Goal: Find specific fact: Find specific fact

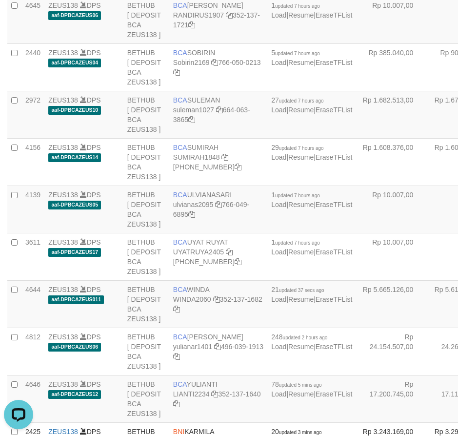
scroll to position [1701, 0]
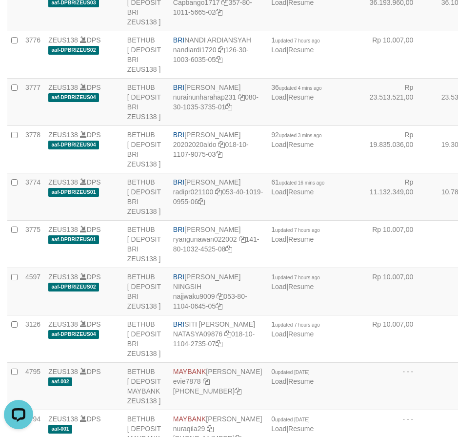
scroll to position [1331, 0]
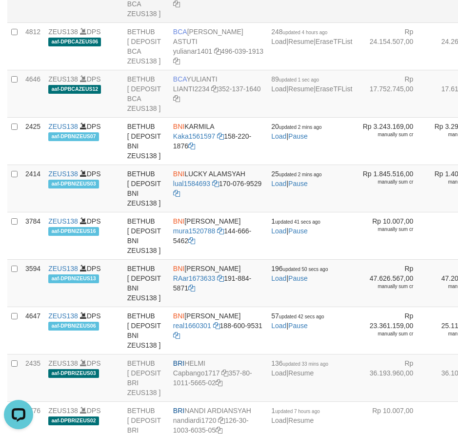
copy td "BCA WINDA"
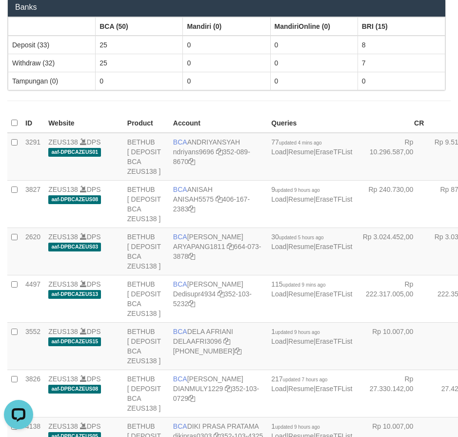
scroll to position [1445, 0]
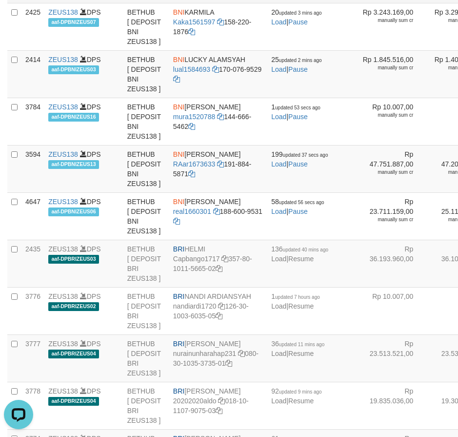
drag, startPoint x: 173, startPoint y: 200, endPoint x: 225, endPoint y: 200, distance: 51.7
copy td "BCA YULIANTI"
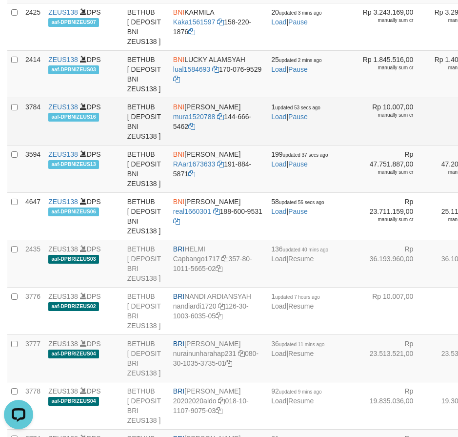
click at [21, 145] on td at bounding box center [14, 121] width 14 height 47
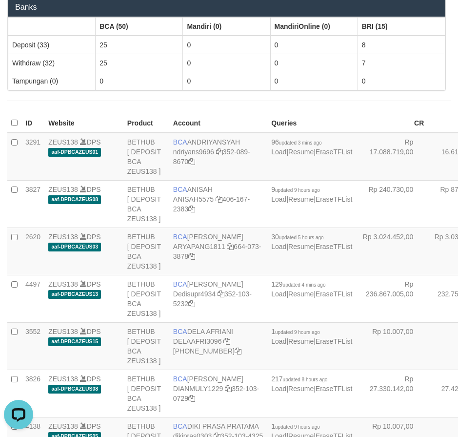
scroll to position [484, 0]
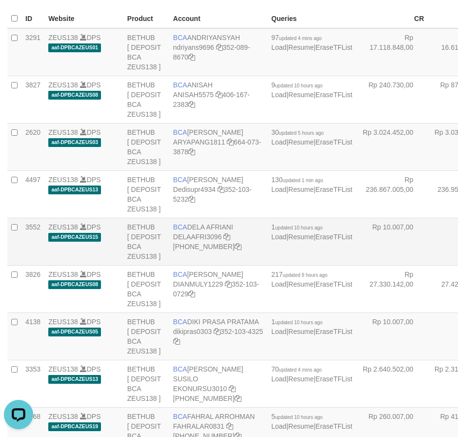
scroll to position [1559, 0]
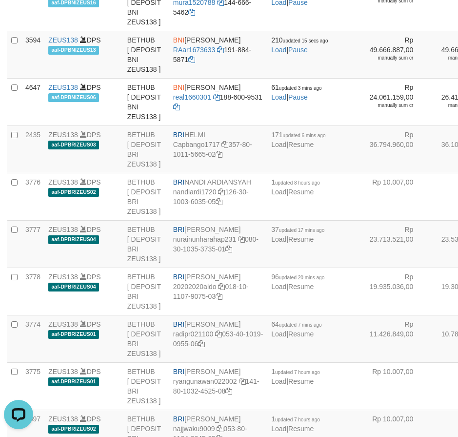
drag, startPoint x: 186, startPoint y: 192, endPoint x: 212, endPoint y: 205, distance: 28.4
drag, startPoint x: 173, startPoint y: 187, endPoint x: 217, endPoint y: 201, distance: 46.3
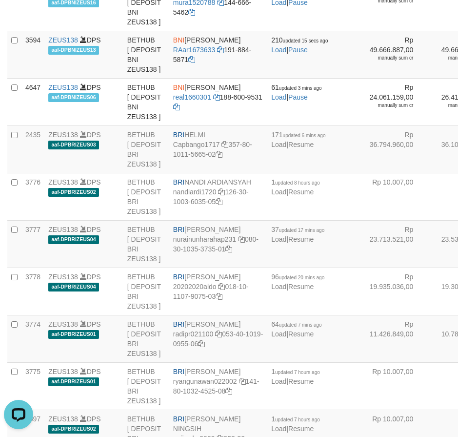
copy td "BNI LUCKY ALAMSYAH"
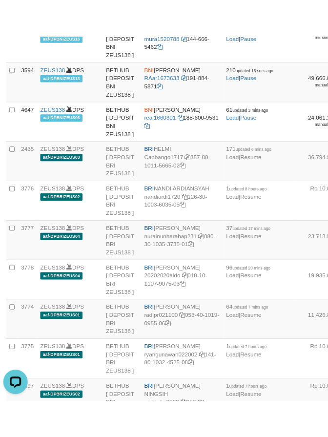
scroll to position [1569, 0]
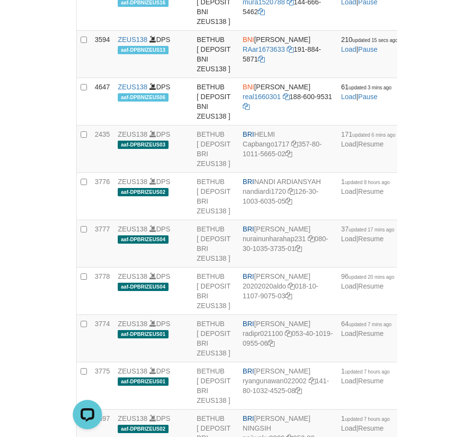
scroll to position [1559, 0]
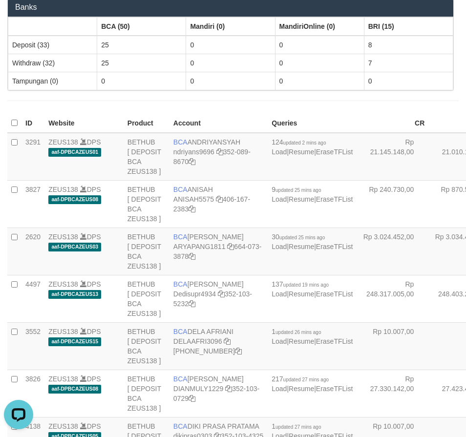
scroll to position [1331, 0]
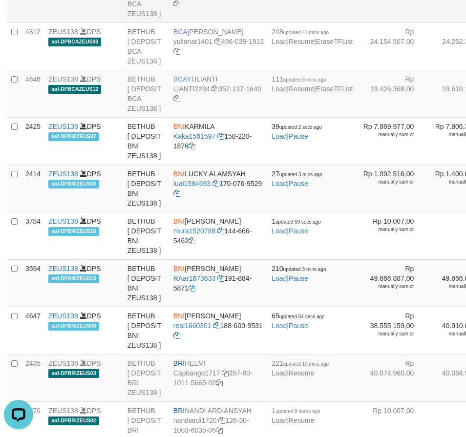
drag, startPoint x: 172, startPoint y: 196, endPoint x: 215, endPoint y: 201, distance: 43.3
copy td "BCA WINDA"
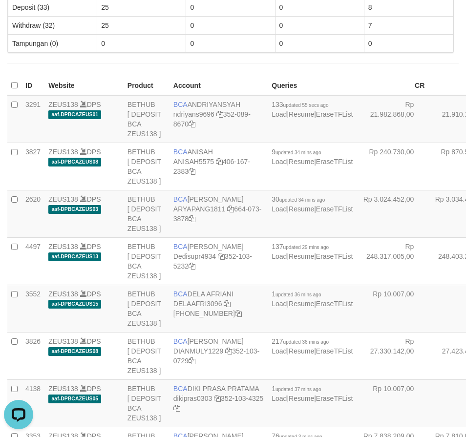
scroll to position [2086, 0]
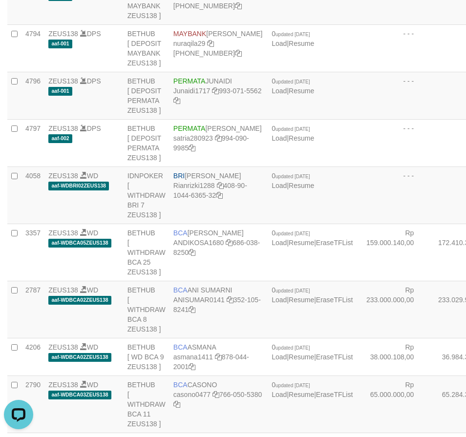
drag, startPoint x: 322, startPoint y: 6, endPoint x: 322, endPoint y: -4, distance: 10.7
click at [322, 0] on html "Toggle navigation Home Finance Financial Data aafElva My Profile Log Out 34 Web…" at bounding box center [233, 339] width 466 height 4850
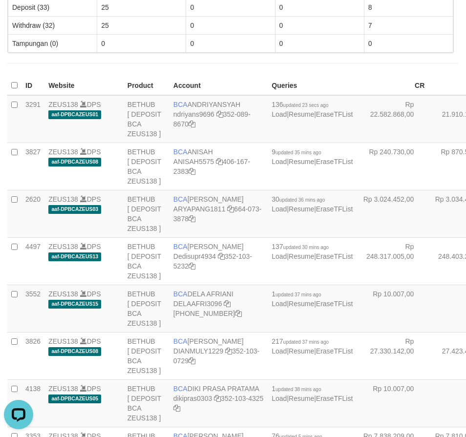
scroll to position [2086, 0]
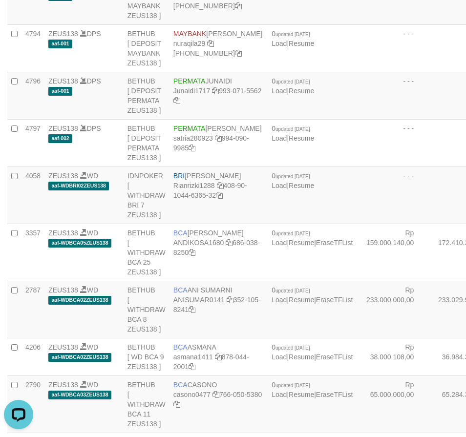
drag, startPoint x: 187, startPoint y: 185, endPoint x: 205, endPoint y: 192, distance: 18.6
copy td "[PERSON_NAME] NINGSIH"
drag, startPoint x: 171, startPoint y: 180, endPoint x: 207, endPoint y: 194, distance: 39.2
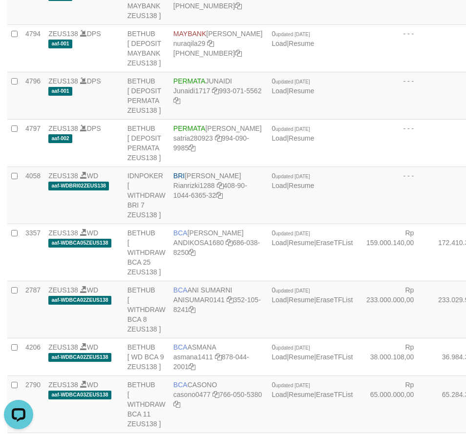
copy td "BRI [PERSON_NAME] NINGSIH"
